Goal: Information Seeking & Learning: Find specific fact

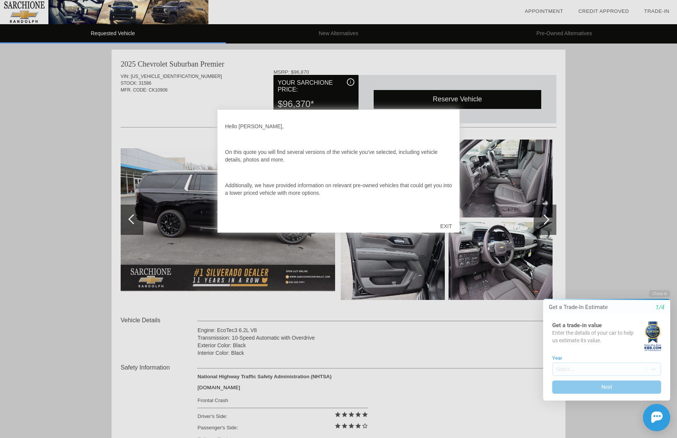
click at [449, 224] on div "EXIT" at bounding box center [446, 226] width 27 height 23
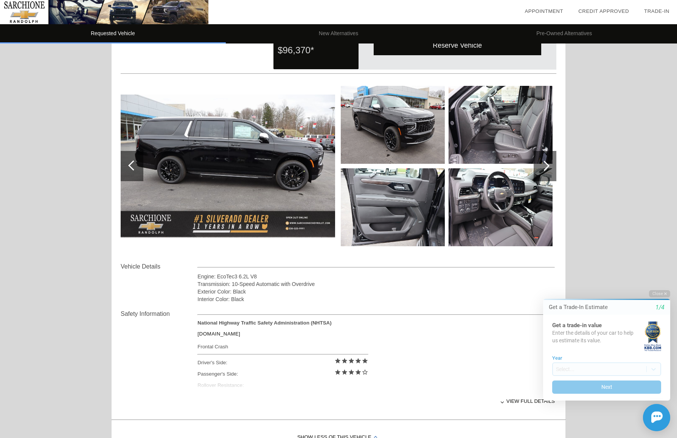
scroll to position [54, 0]
click at [229, 157] on img at bounding box center [228, 166] width 215 height 143
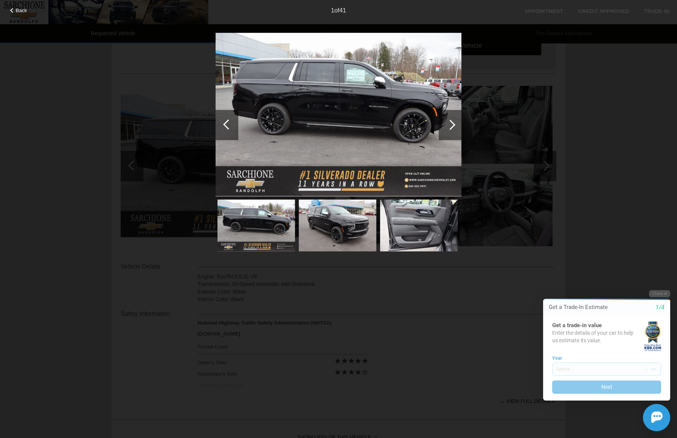
click at [390, 121] on img at bounding box center [339, 115] width 246 height 164
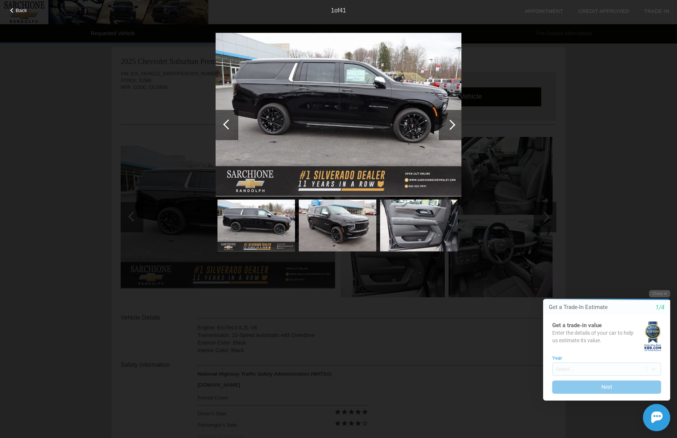
scroll to position [3, 0]
click at [450, 126] on div at bounding box center [450, 125] width 10 height 10
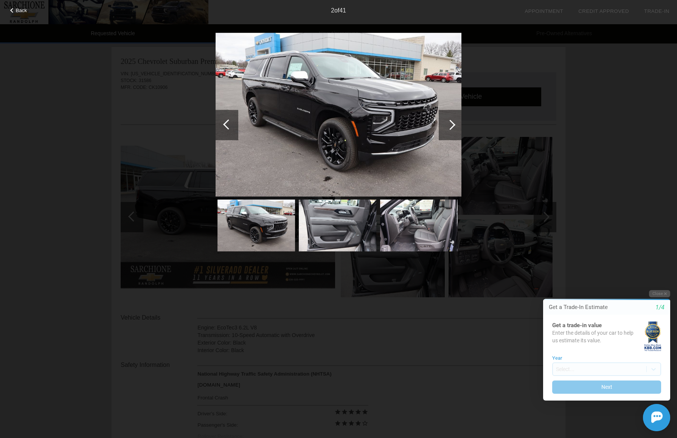
click at [450, 126] on div at bounding box center [450, 125] width 10 height 10
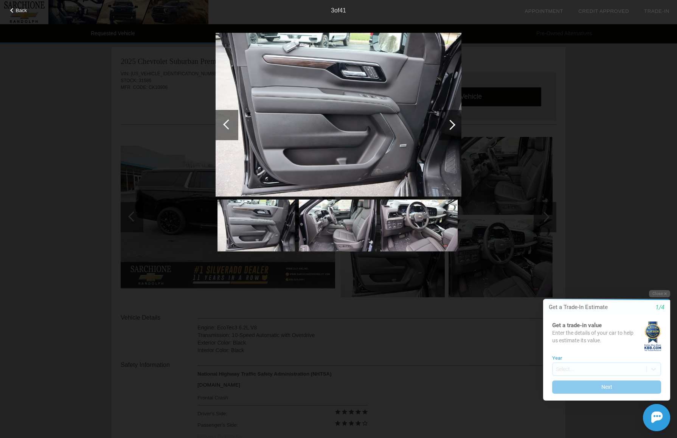
click at [450, 126] on div at bounding box center [450, 125] width 10 height 10
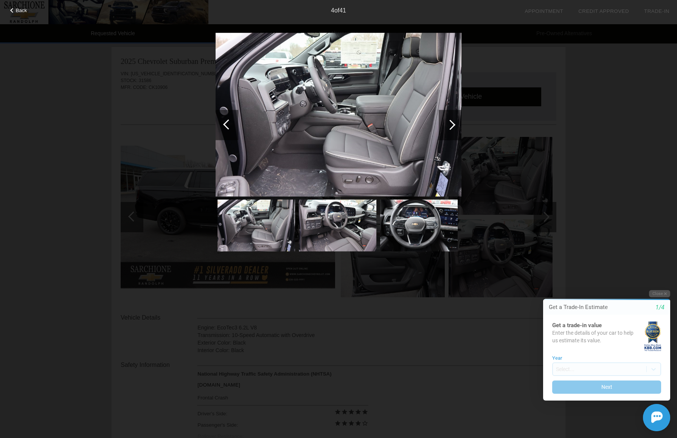
click at [450, 126] on div at bounding box center [450, 125] width 10 height 10
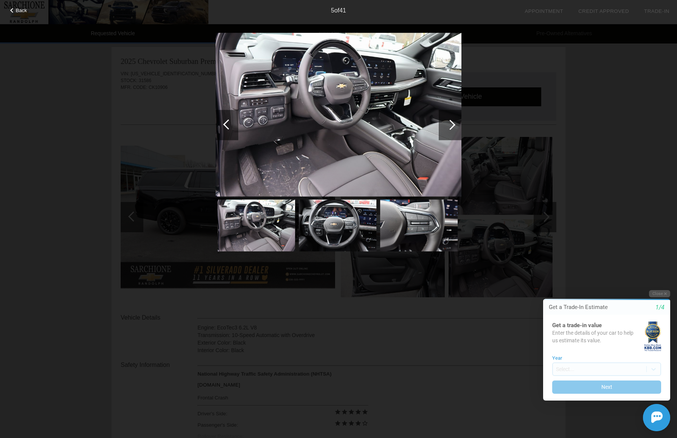
click at [450, 126] on div at bounding box center [450, 125] width 10 height 10
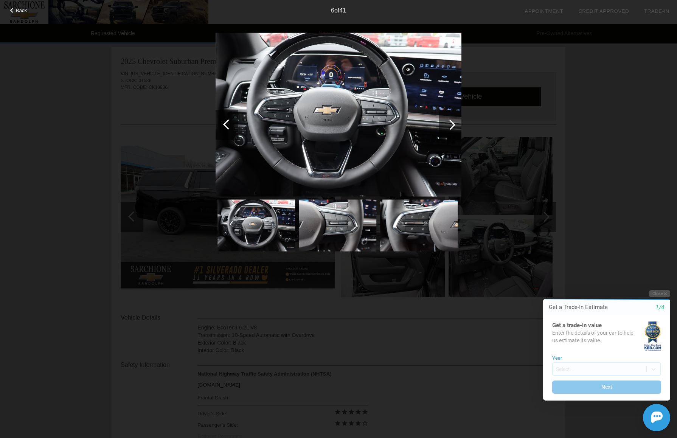
click at [452, 125] on div at bounding box center [450, 125] width 10 height 10
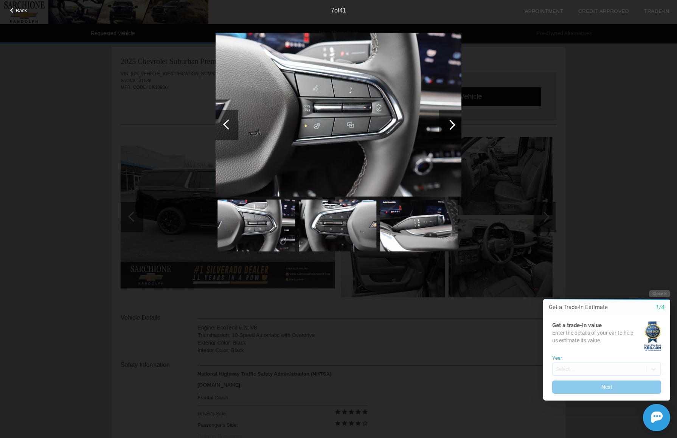
click at [452, 125] on div at bounding box center [450, 125] width 10 height 10
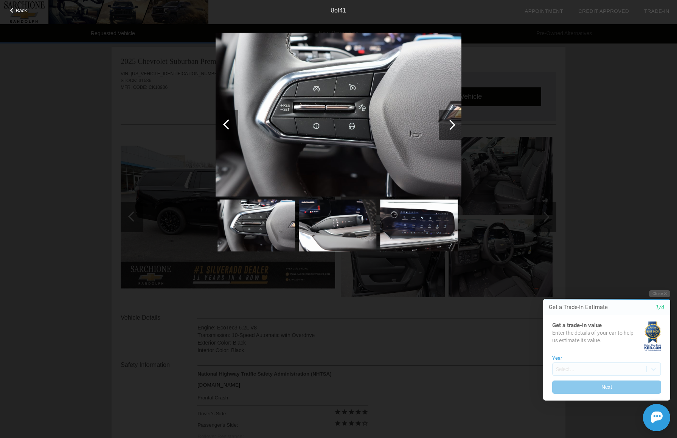
click at [452, 125] on div at bounding box center [450, 125] width 10 height 10
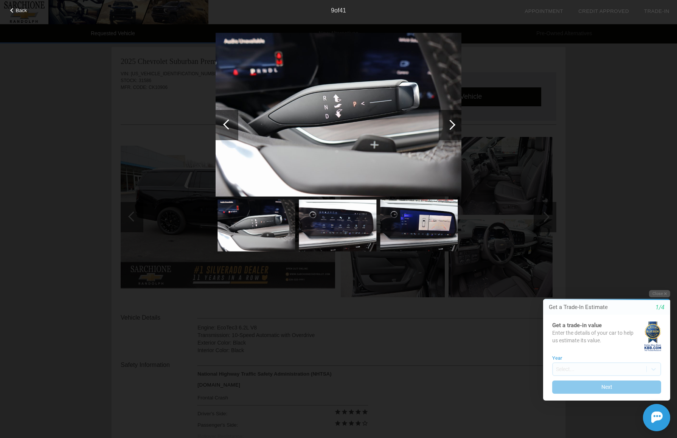
click at [452, 125] on div at bounding box center [450, 125] width 10 height 10
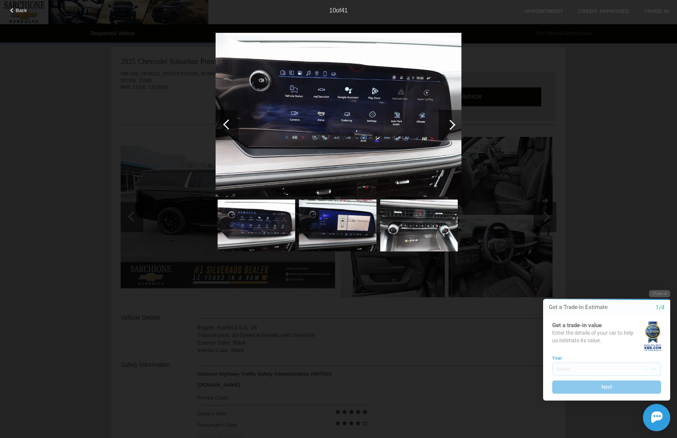
click at [452, 125] on div at bounding box center [450, 125] width 10 height 10
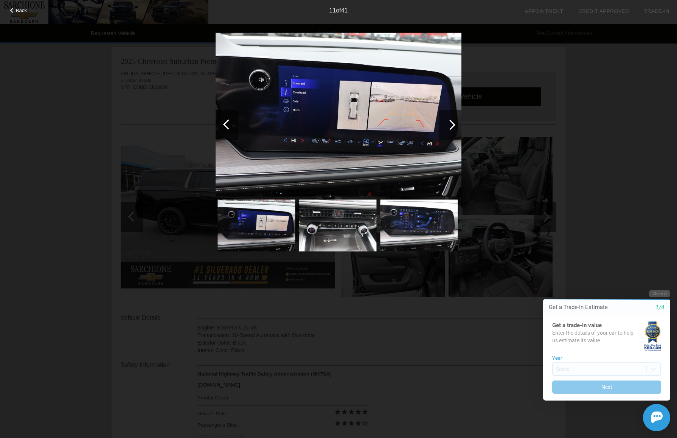
click at [452, 125] on div at bounding box center [450, 125] width 10 height 10
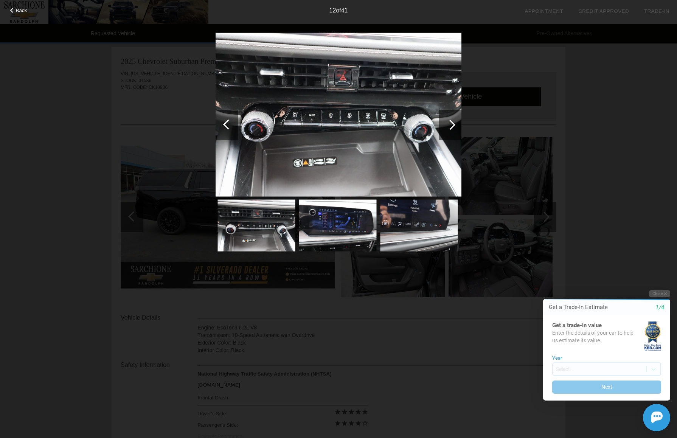
click at [452, 125] on div at bounding box center [450, 125] width 10 height 10
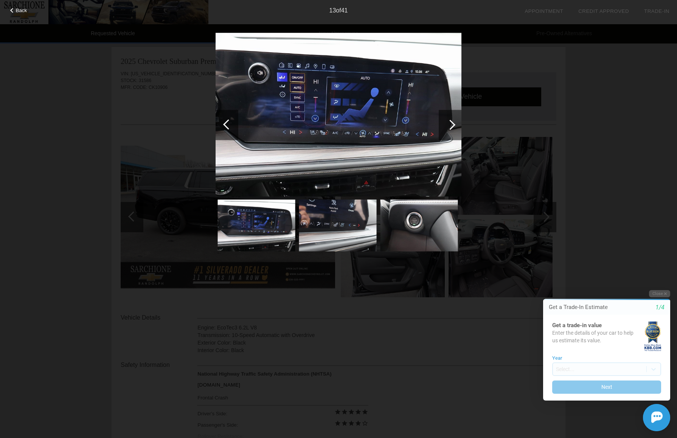
click at [452, 125] on div at bounding box center [450, 125] width 10 height 10
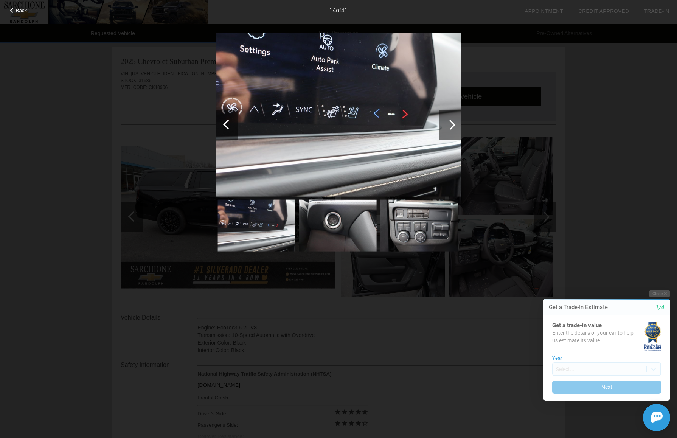
click at [452, 125] on div at bounding box center [450, 125] width 10 height 10
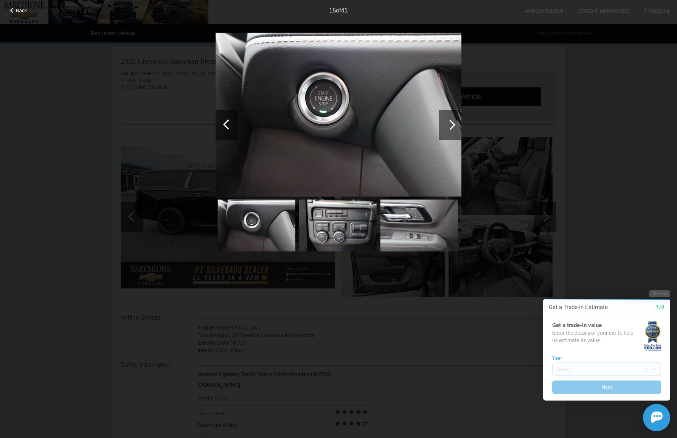
click at [452, 125] on div at bounding box center [450, 125] width 10 height 10
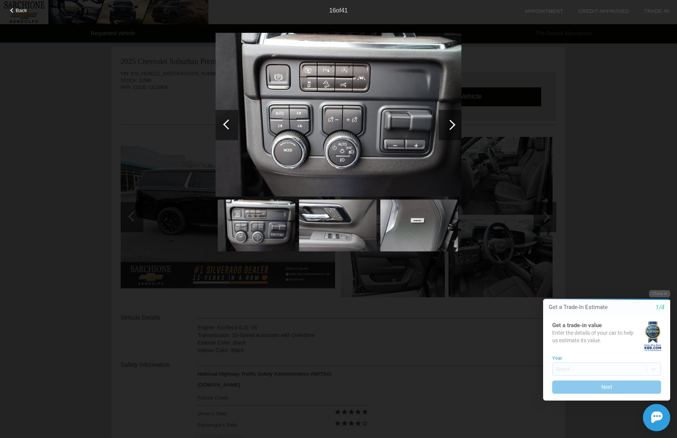
click at [452, 125] on div at bounding box center [450, 125] width 10 height 10
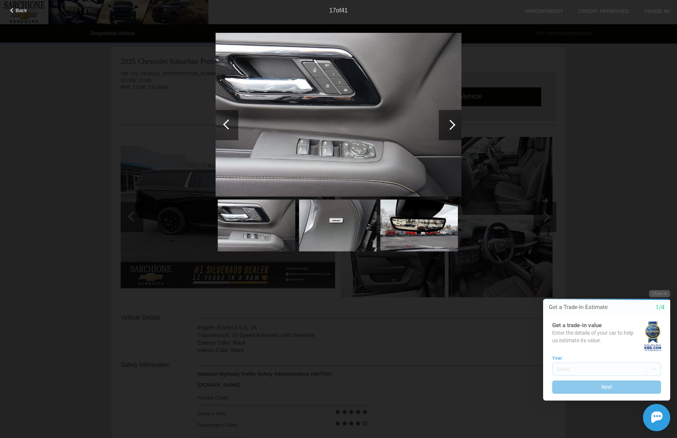
click at [452, 125] on div at bounding box center [450, 125] width 10 height 10
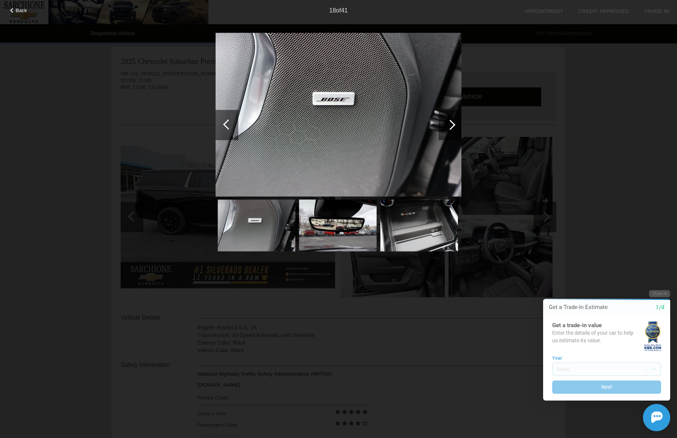
click at [452, 125] on div at bounding box center [450, 125] width 10 height 10
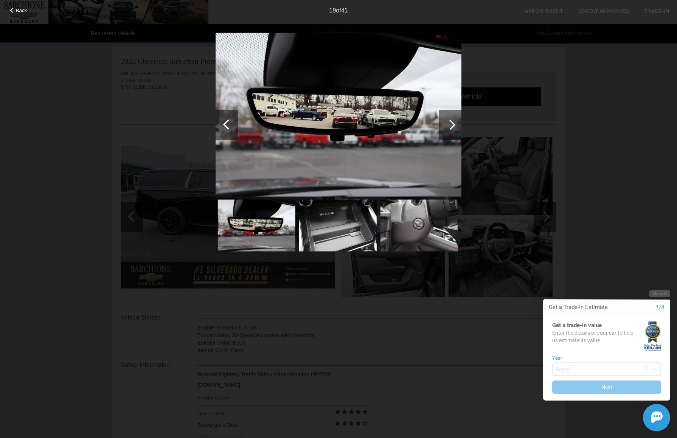
click at [452, 125] on div at bounding box center [450, 125] width 10 height 10
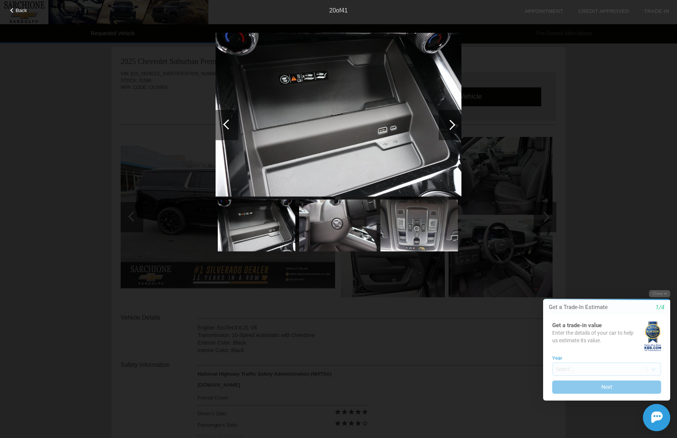
click at [452, 125] on div at bounding box center [450, 125] width 10 height 10
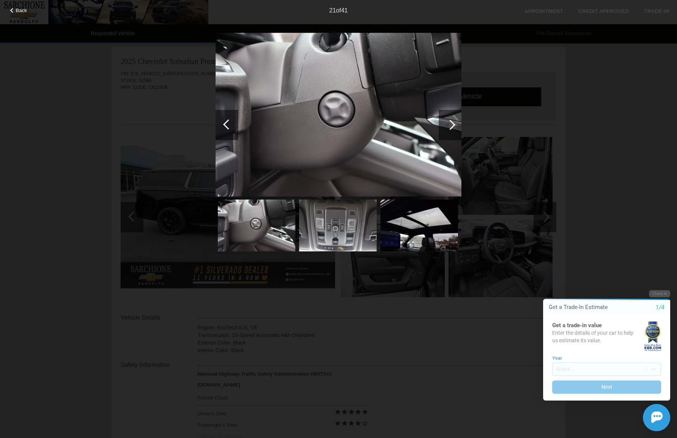
click at [452, 125] on div at bounding box center [450, 125] width 10 height 10
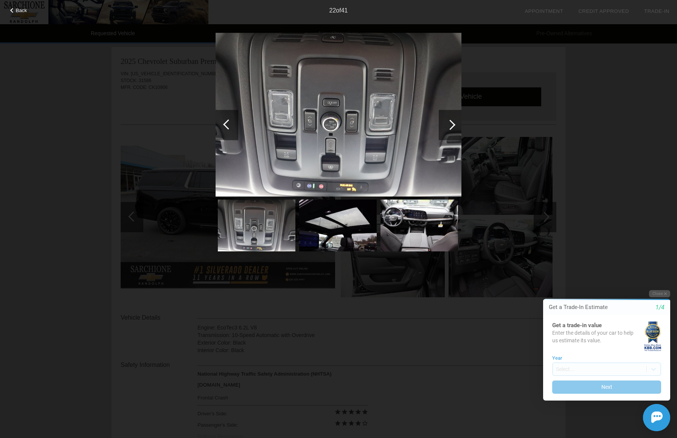
click at [452, 125] on div at bounding box center [450, 125] width 10 height 10
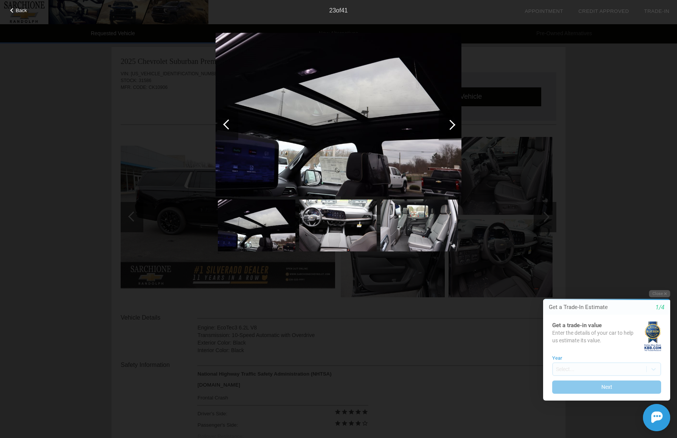
click at [452, 125] on div at bounding box center [450, 125] width 10 height 10
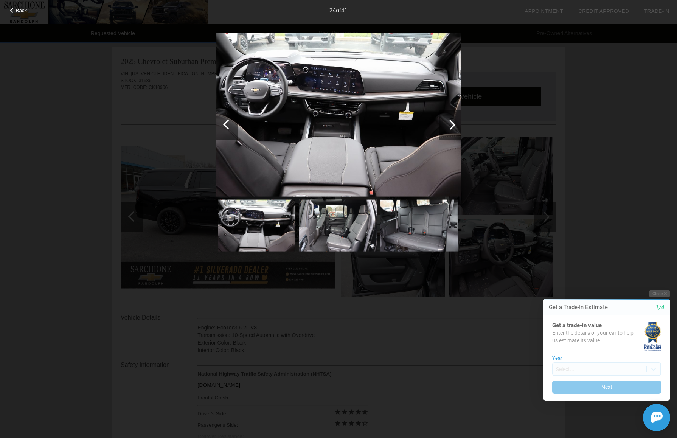
click at [452, 125] on div at bounding box center [450, 125] width 10 height 10
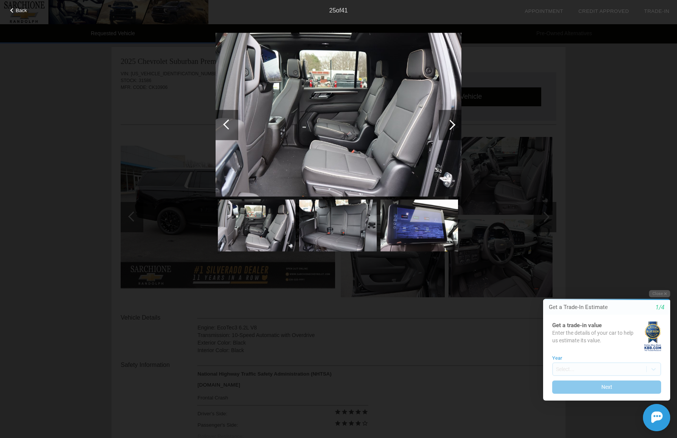
click at [452, 125] on div at bounding box center [450, 125] width 10 height 10
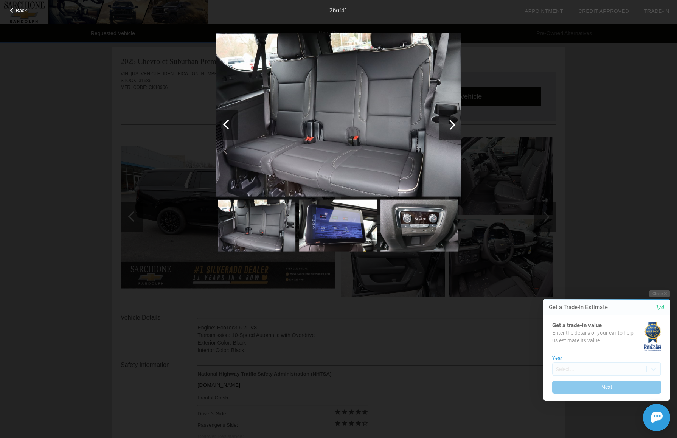
click at [452, 125] on div at bounding box center [450, 125] width 10 height 10
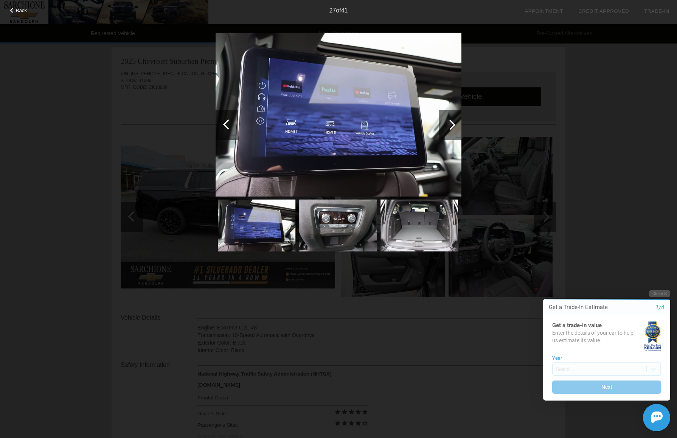
click at [452, 125] on div at bounding box center [450, 125] width 10 height 10
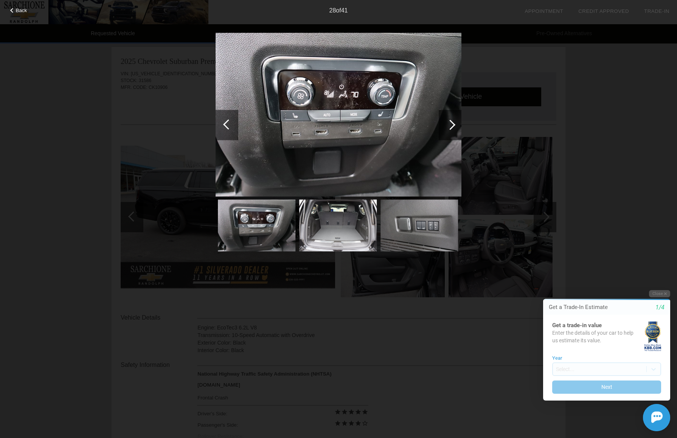
click at [452, 125] on div at bounding box center [450, 125] width 10 height 10
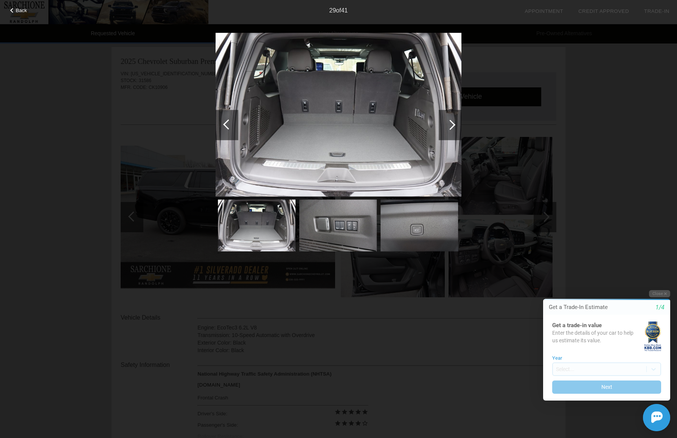
click at [452, 125] on div at bounding box center [450, 125] width 10 height 10
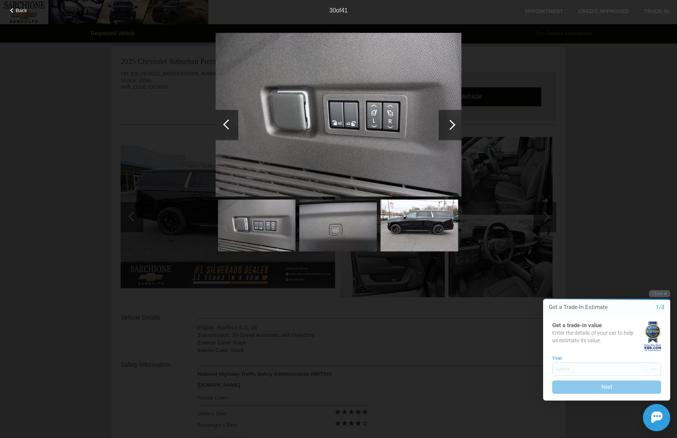
click at [452, 125] on div at bounding box center [450, 125] width 10 height 10
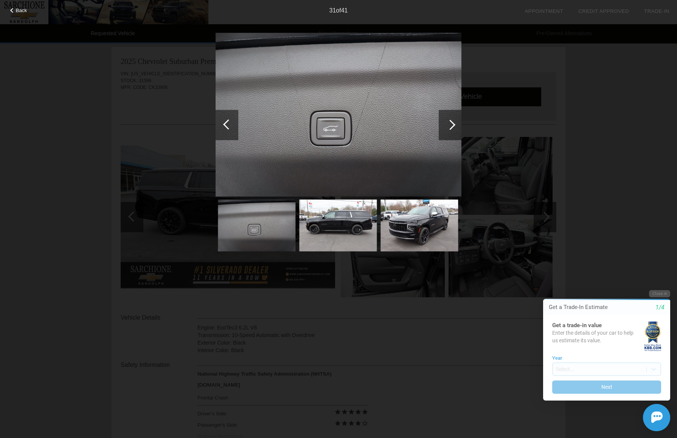
click at [452, 125] on div at bounding box center [450, 125] width 10 height 10
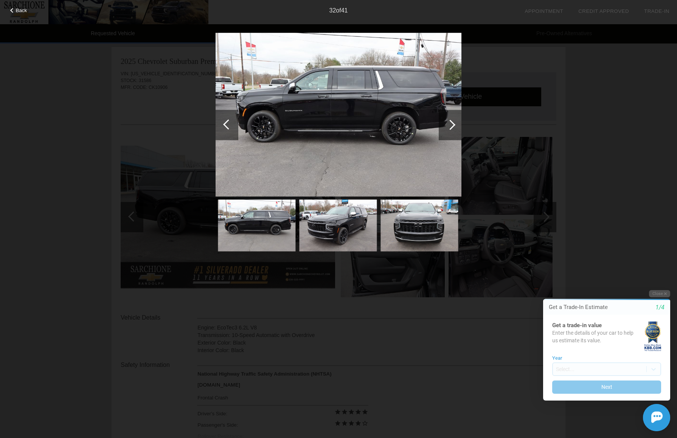
click at [452, 125] on div at bounding box center [450, 125] width 10 height 10
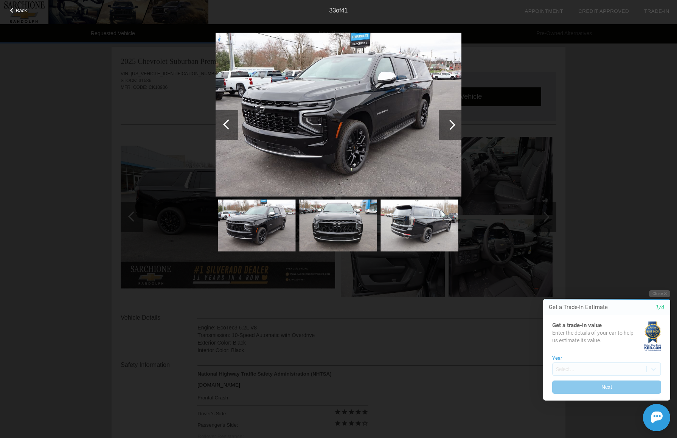
click at [452, 125] on div at bounding box center [450, 125] width 10 height 10
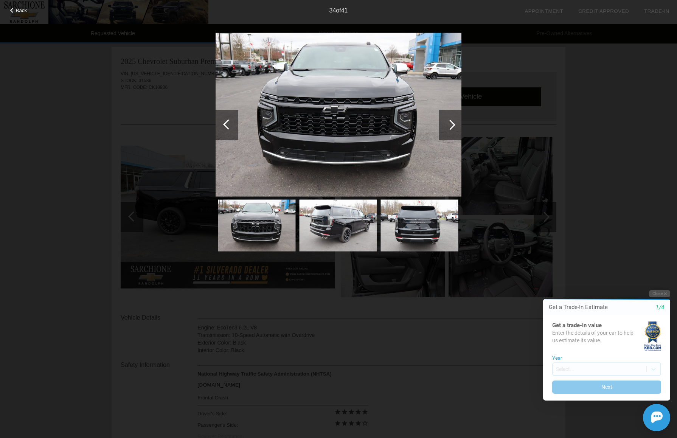
click at [119, 115] on div "Back 34 of 41" at bounding box center [338, 219] width 677 height 438
click at [507, 96] on div "Back 34 of 41" at bounding box center [338, 219] width 677 height 438
click at [656, 293] on button "Close" at bounding box center [659, 293] width 21 height 7
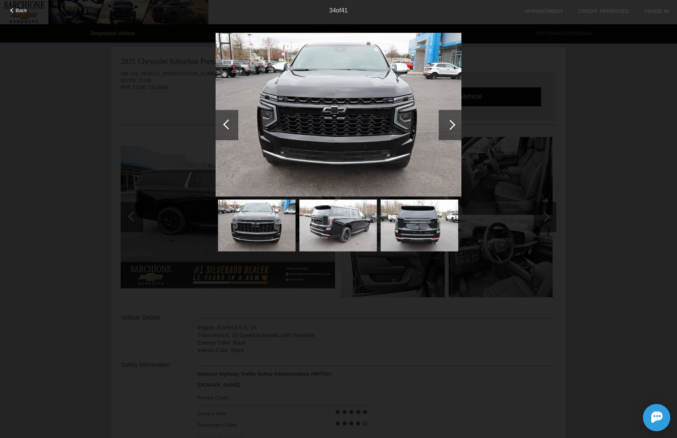
click at [22, 9] on span "Back" at bounding box center [21, 11] width 11 height 6
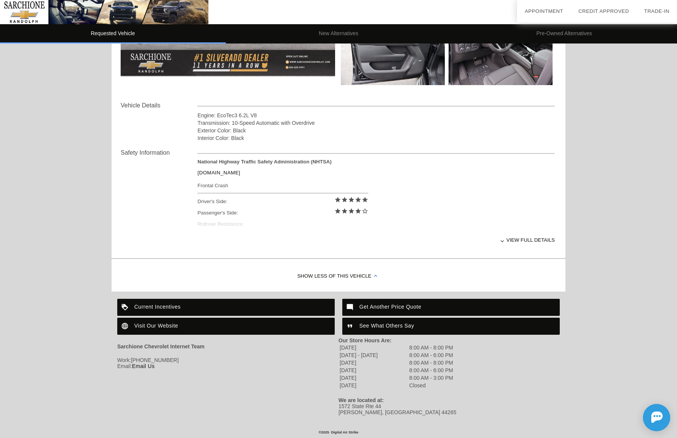
scroll to position [215, 0]
click at [528, 240] on div "View full details" at bounding box center [377, 240] width 358 height 19
click at [172, 327] on div "Visit Our Website" at bounding box center [226, 326] width 218 height 17
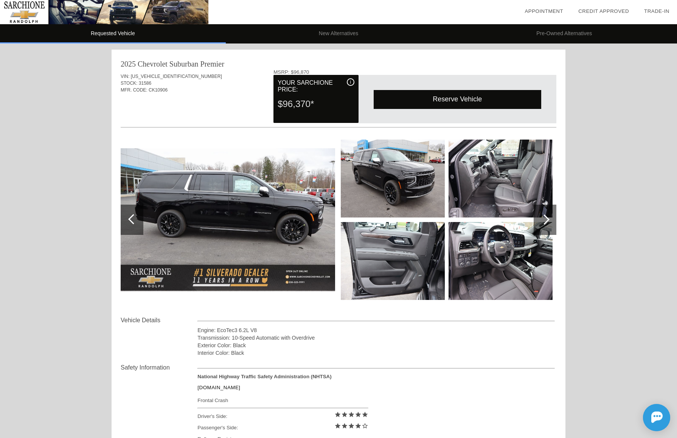
scroll to position [0, 0]
drag, startPoint x: 139, startPoint y: 84, endPoint x: 151, endPoint y: 83, distance: 11.8
click at [151, 83] on span "31586" at bounding box center [145, 83] width 12 height 5
drag, startPoint x: 132, startPoint y: 77, endPoint x: 180, endPoint y: 75, distance: 48.5
click at [180, 75] on div "VIN: [US_VEHICLE_IDENTIFICATION_NUMBER]" at bounding box center [339, 76] width 436 height 7
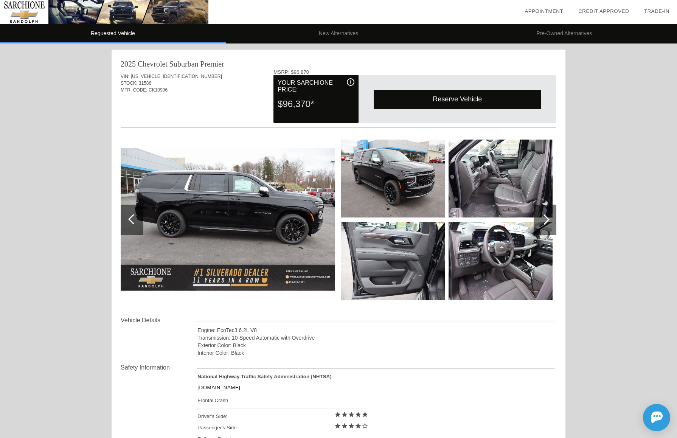
copy div "[US_VEHICLE_IDENTIFICATION_NUMBER]"
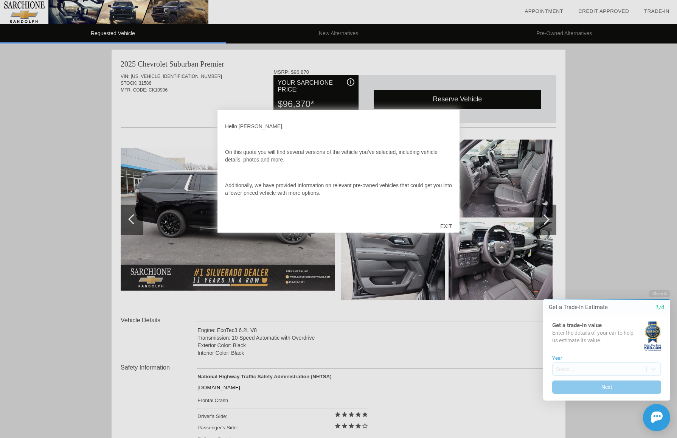
click at [444, 223] on div "EXIT" at bounding box center [446, 226] width 27 height 23
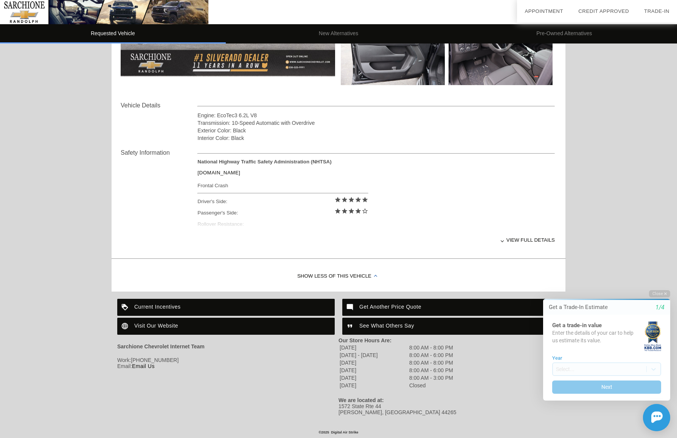
scroll to position [215, 0]
click at [168, 326] on div "Visit Our Website" at bounding box center [226, 326] width 218 height 17
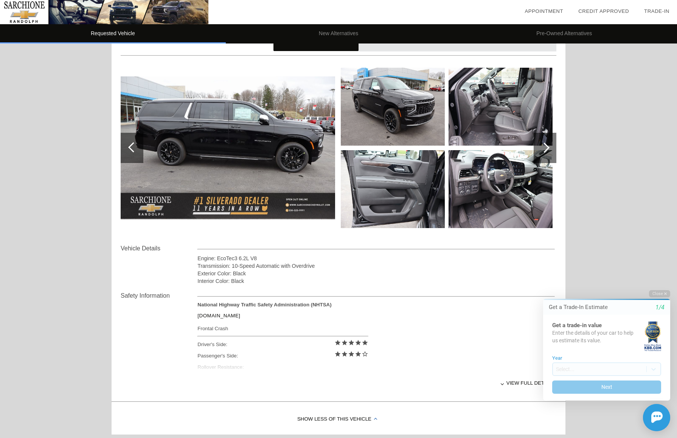
scroll to position [25, 0]
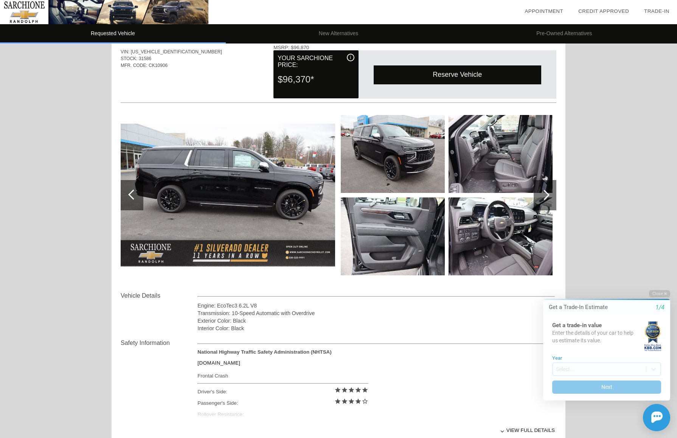
drag, startPoint x: 132, startPoint y: 51, endPoint x: 182, endPoint y: 51, distance: 49.6
click at [182, 51] on div "VIN: [US_VEHICLE_IDENTIFICATION_NUMBER]" at bounding box center [339, 51] width 436 height 7
copy div "[US_VEHICLE_IDENTIFICATION_NUMBER]"
